Goal: Information Seeking & Learning: Learn about a topic

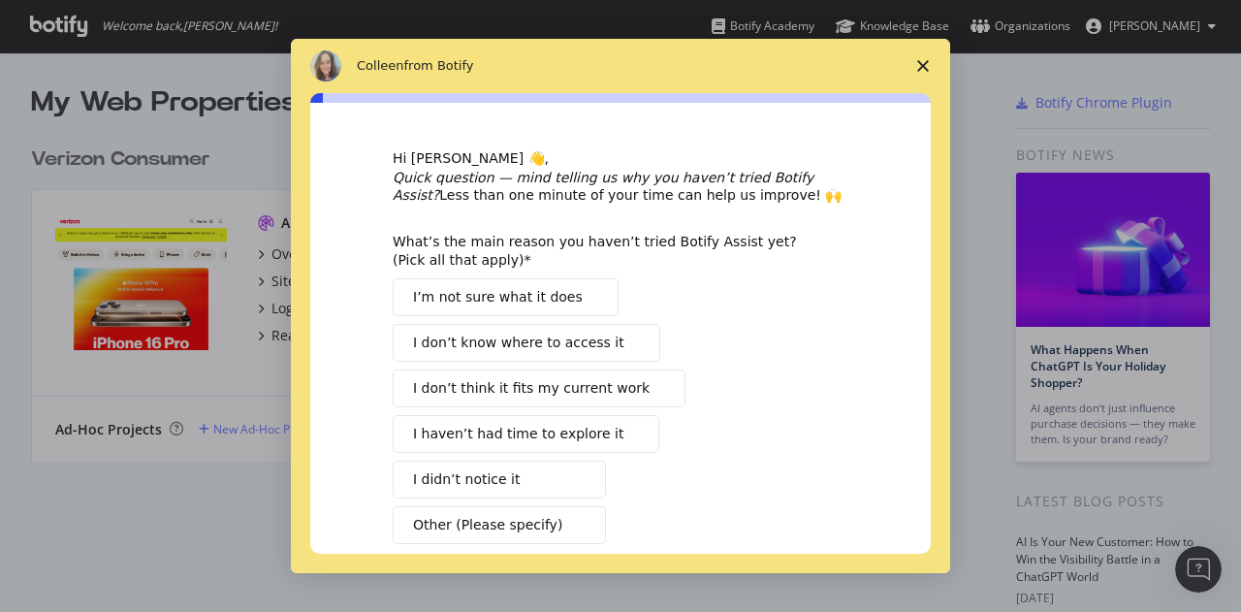
click at [928, 75] on span "Close survey" at bounding box center [923, 66] width 54 height 54
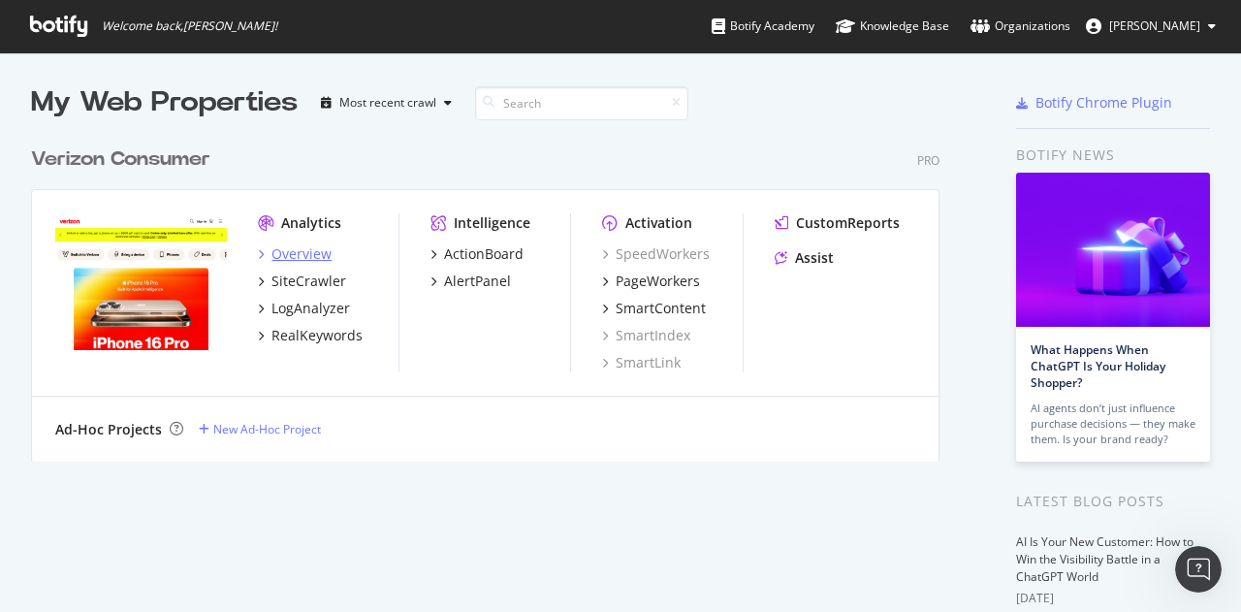
click at [314, 249] on div "Overview" at bounding box center [302, 253] width 60 height 19
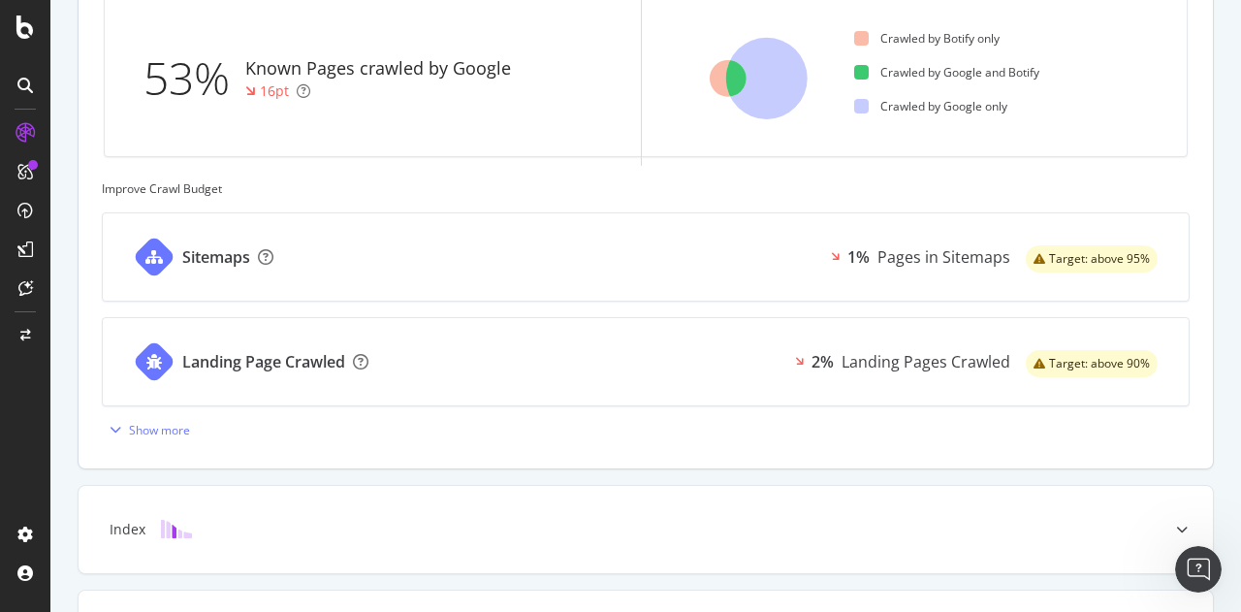
scroll to position [645, 0]
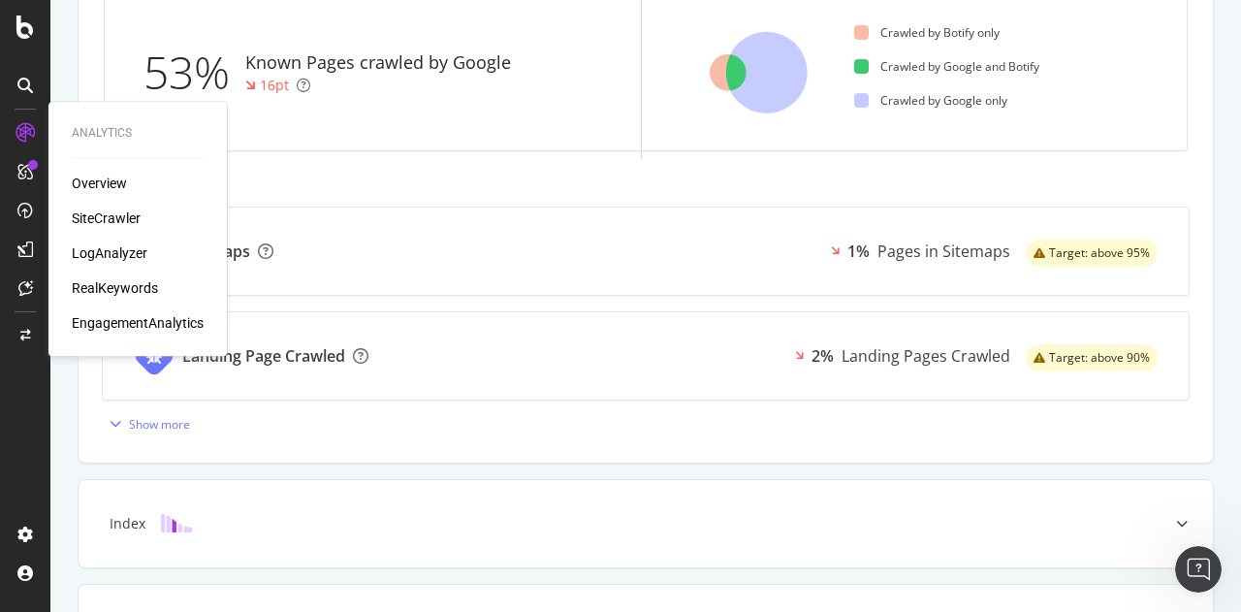
click at [91, 328] on div "EngagementAnalytics" at bounding box center [138, 322] width 132 height 19
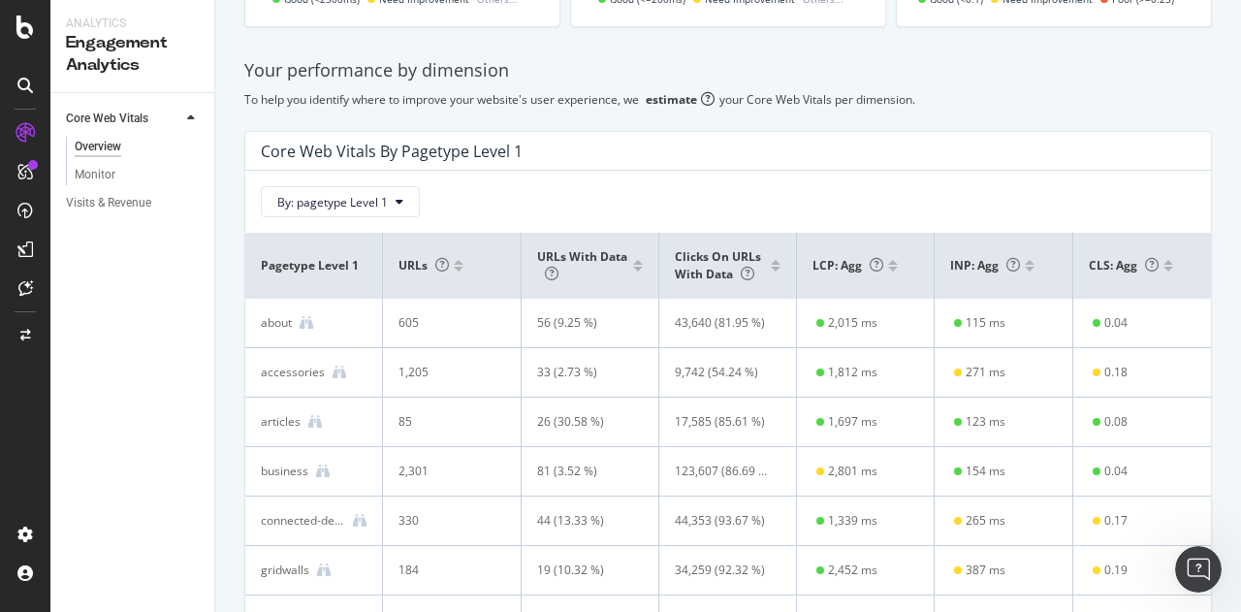
scroll to position [370, 0]
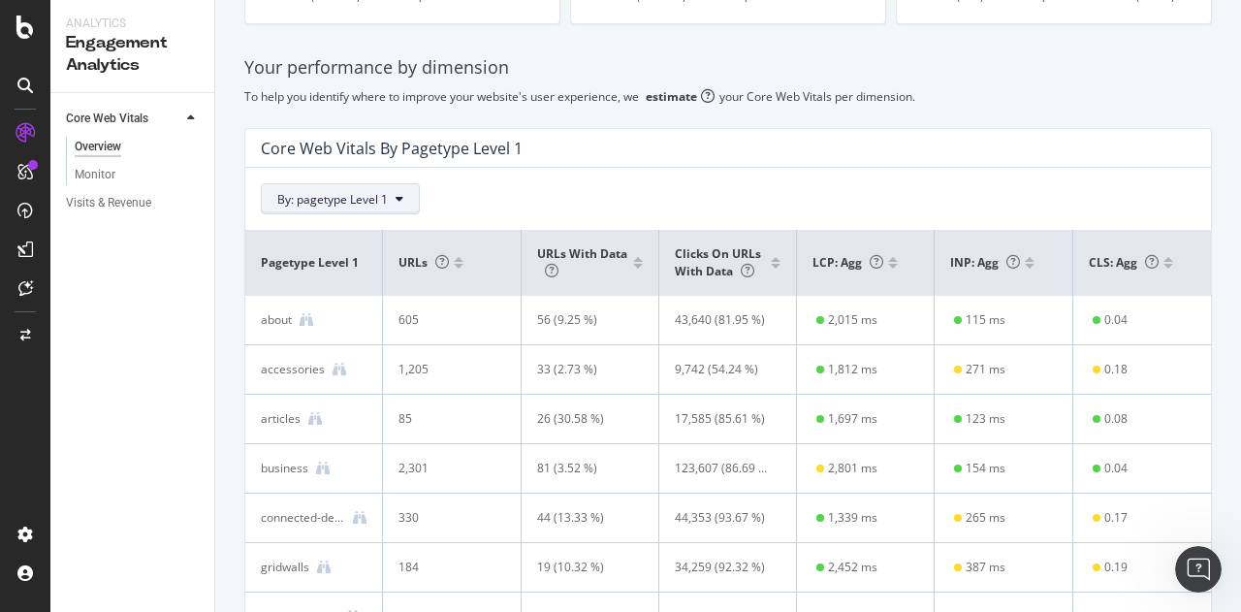
click at [342, 191] on span "By: pagetype Level 1" at bounding box center [332, 199] width 111 height 16
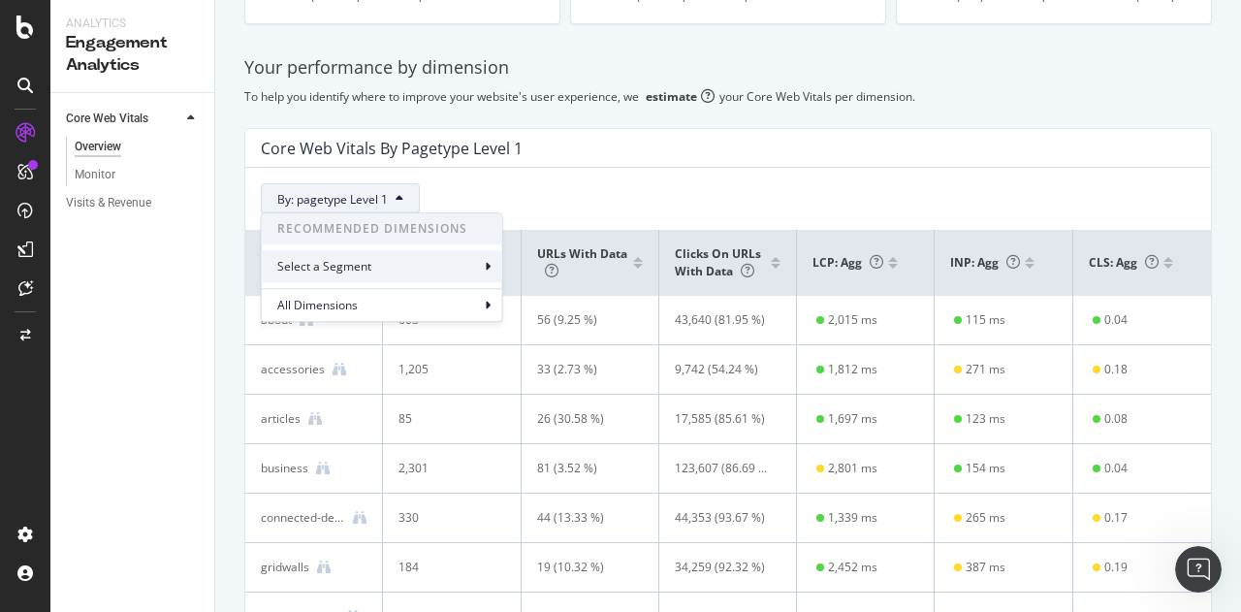
click at [374, 259] on div "Select a Segment" at bounding box center [382, 266] width 241 height 32
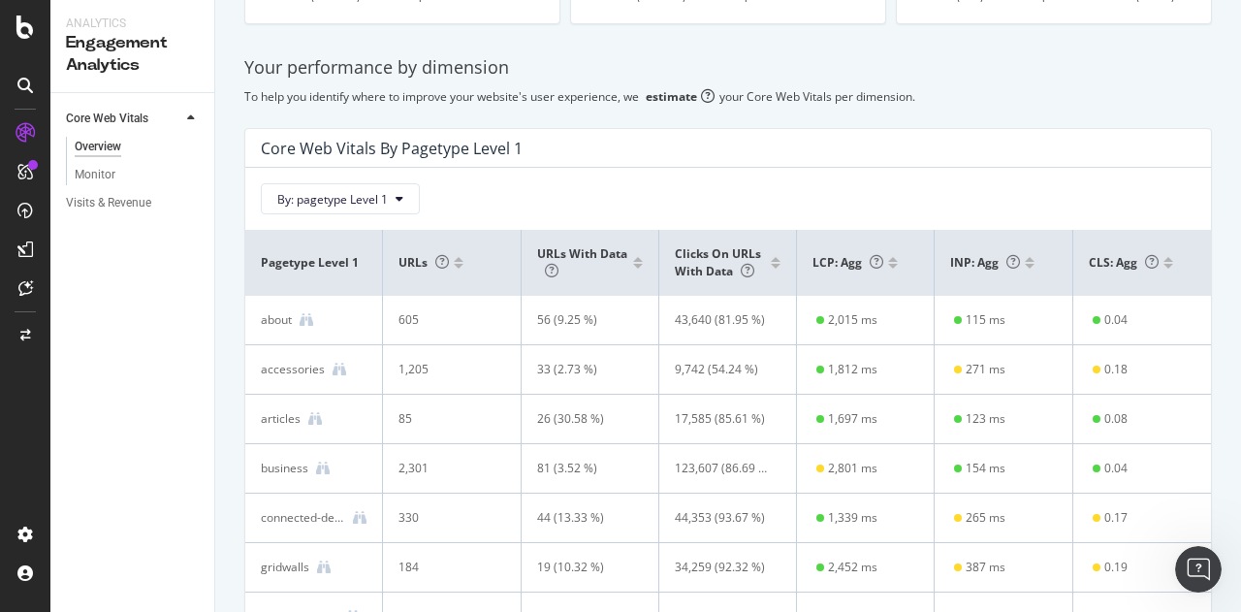
click at [498, 175] on div "By: pagetype Level 1" at bounding box center [728, 191] width 966 height 47
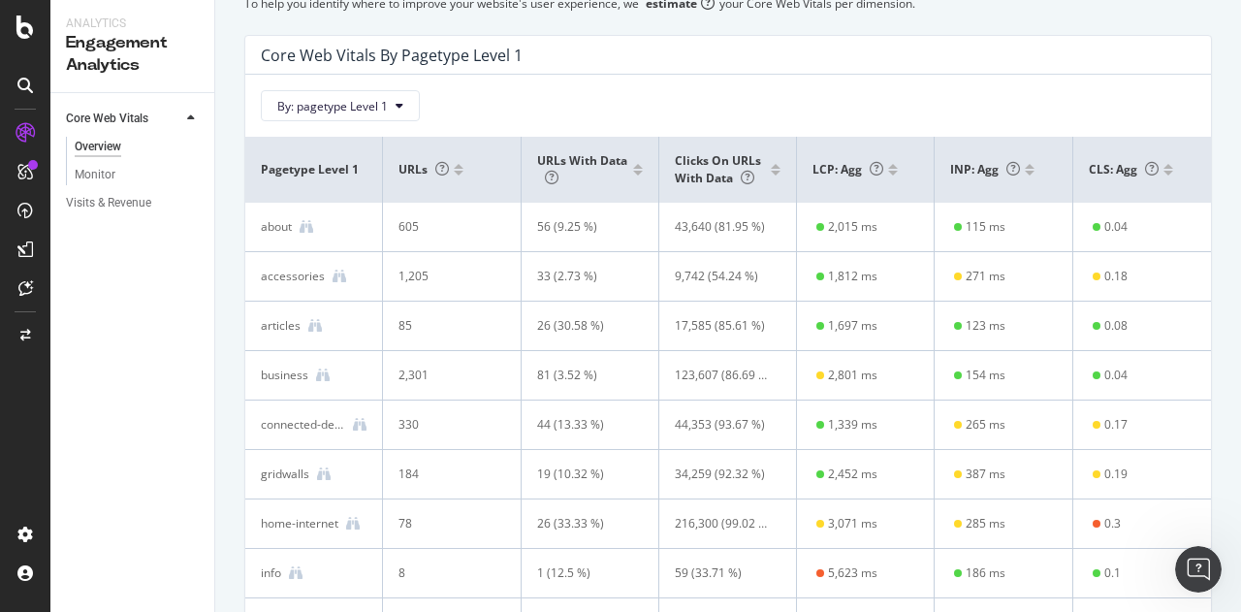
scroll to position [0, 0]
